Goal: Register for event/course

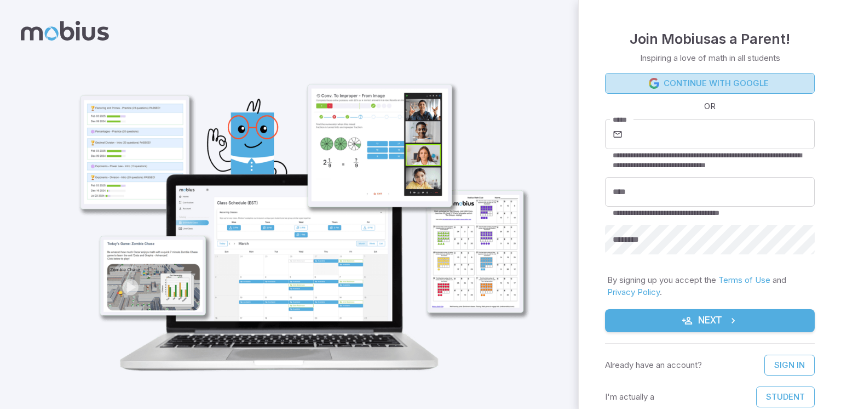
click at [746, 79] on link "Continue with Google" at bounding box center [710, 83] width 210 height 21
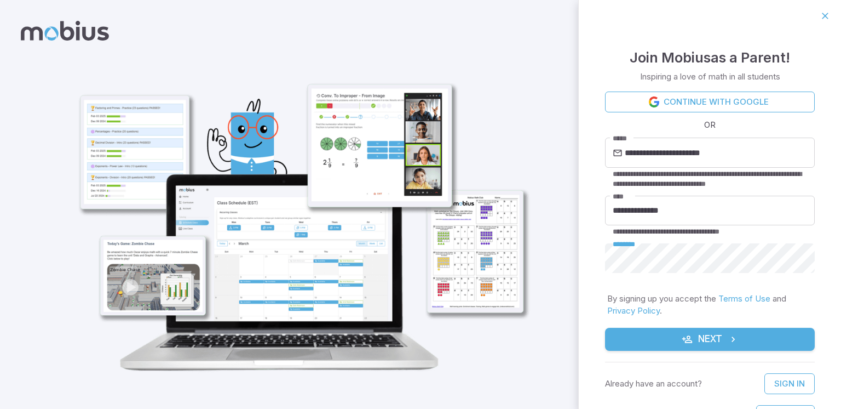
click at [605, 328] on button "Next" at bounding box center [710, 339] width 210 height 23
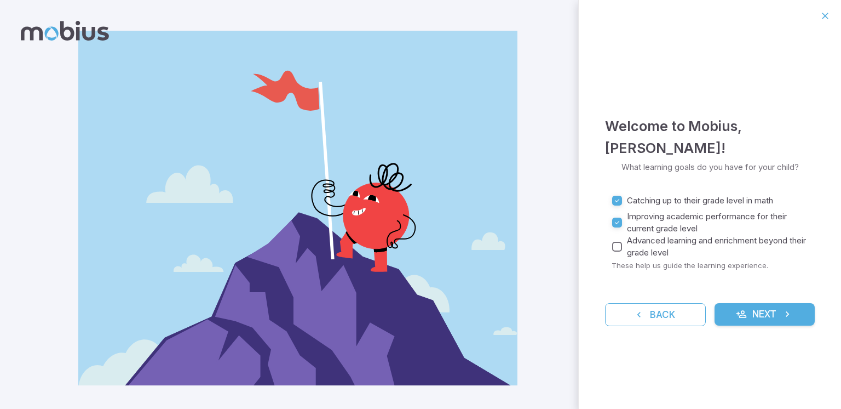
click at [613, 233] on div "Catching up to their grade level in math Improving academic performance for the…" at bounding box center [713, 225] width 203 height 68
click at [795, 315] on button "Next" at bounding box center [765, 314] width 101 height 23
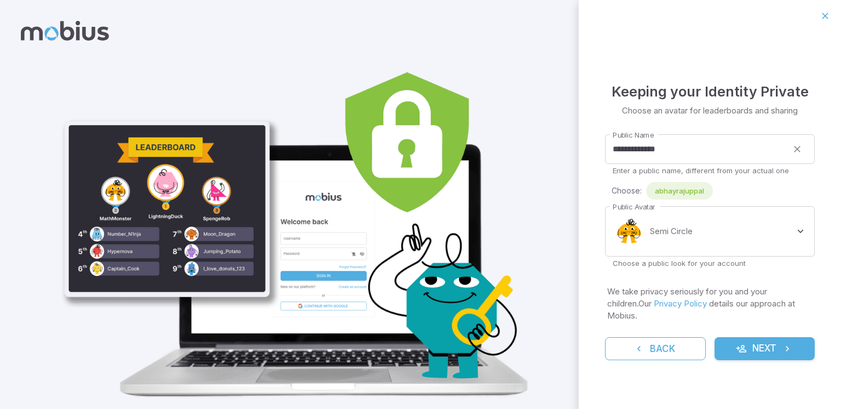
click at [787, 343] on icon "submit" at bounding box center [787, 348] width 11 height 11
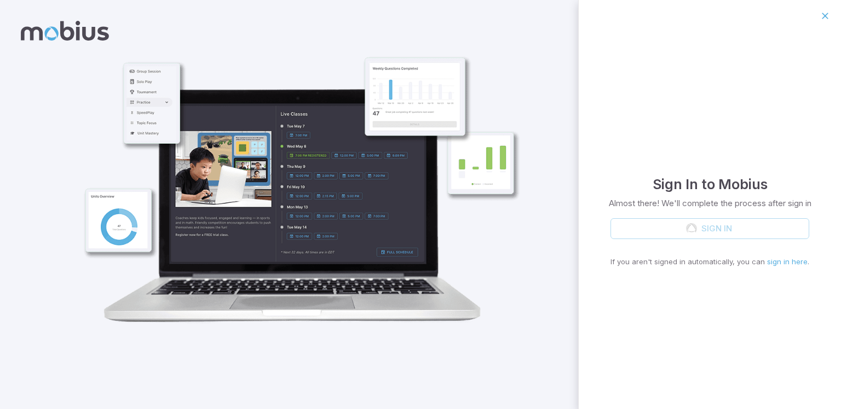
click at [379, 241] on img at bounding box center [297, 203] width 473 height 316
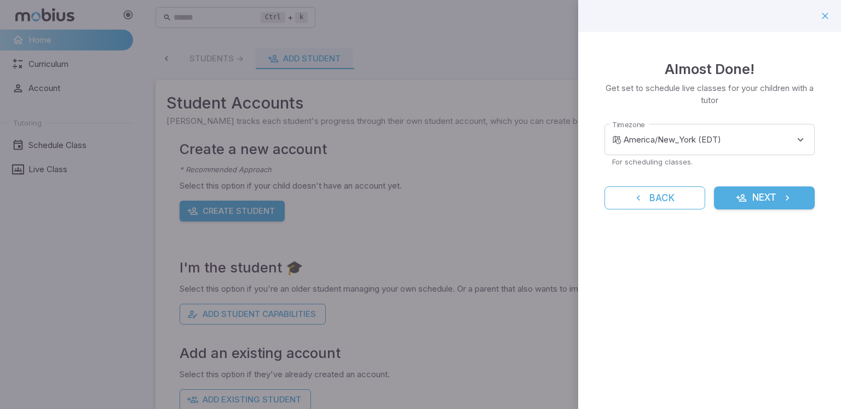
drag, startPoint x: 549, startPoint y: 136, endPoint x: 509, endPoint y: 145, distance: 41.5
click at [543, 144] on div at bounding box center [420, 204] width 841 height 409
click at [831, 14] on button "button" at bounding box center [825, 16] width 19 height 19
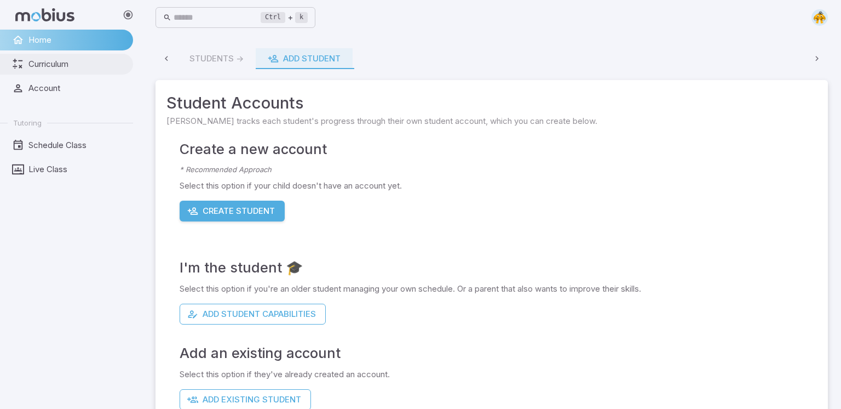
click at [125, 64] on link "Curriculum" at bounding box center [66, 64] width 133 height 21
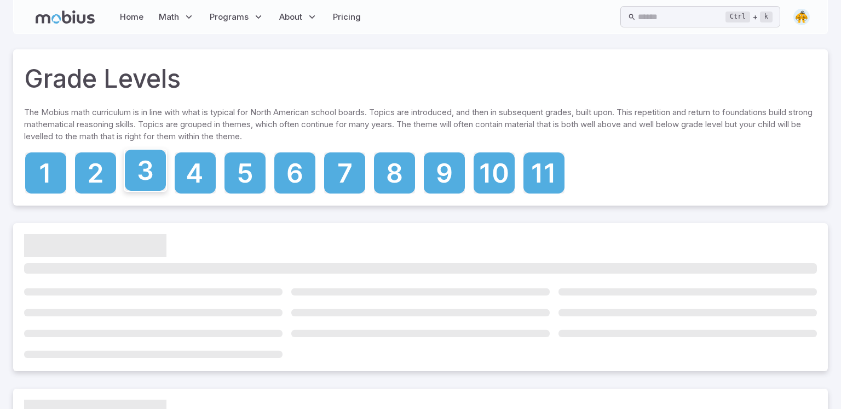
click at [144, 167] on icon at bounding box center [145, 170] width 41 height 41
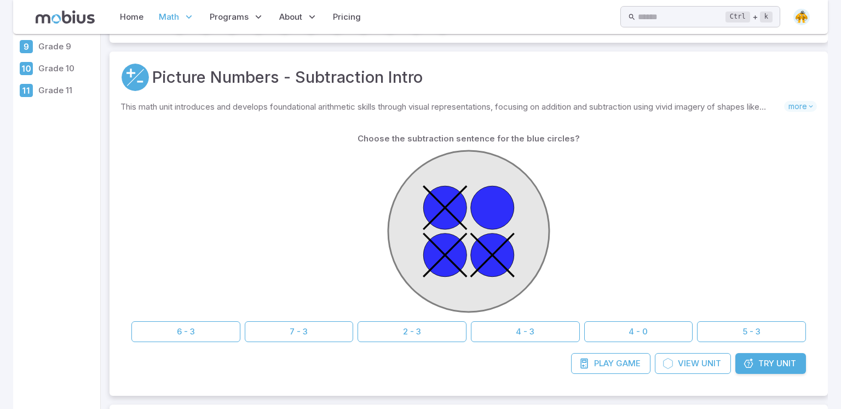
scroll to position [194, 0]
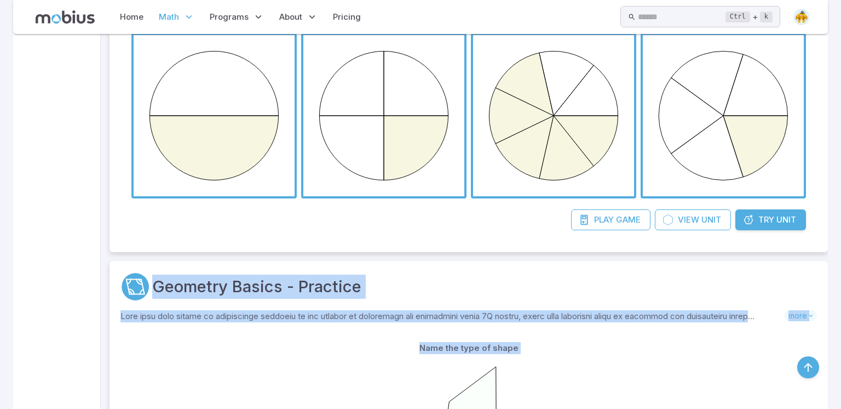
drag, startPoint x: 761, startPoint y: 285, endPoint x: 841, endPoint y: 434, distance: 168.4
